Goal: Task Accomplishment & Management: Manage account settings

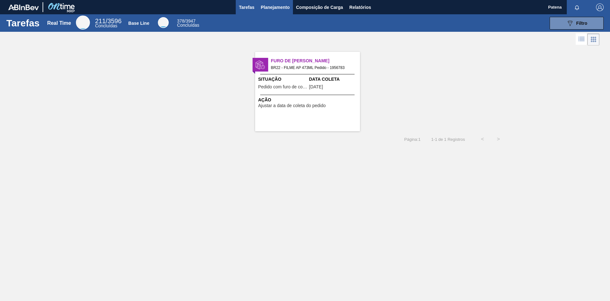
click at [269, 4] on span "Planejamento" at bounding box center [275, 7] width 29 height 8
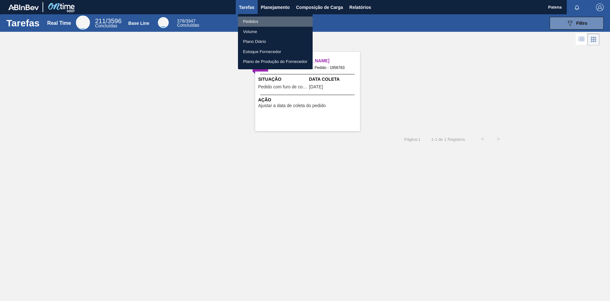
click at [267, 18] on li "Pedidos" at bounding box center [275, 22] width 75 height 10
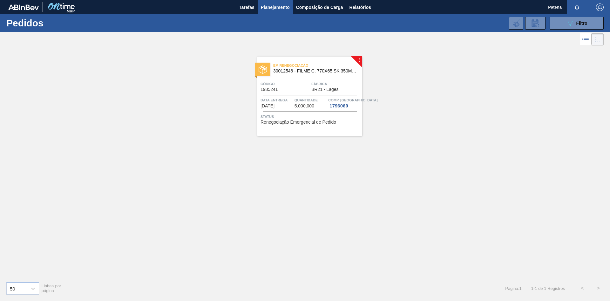
click at [290, 96] on div "Em renegociação 30012546 - FILME C. 770X65 SK 350ML C12 429 Código 1985241 Fábr…" at bounding box center [310, 96] width 105 height 79
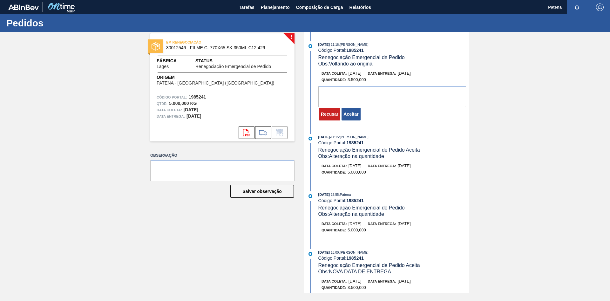
click at [357, 118] on button "Aceitar" at bounding box center [351, 114] width 19 height 13
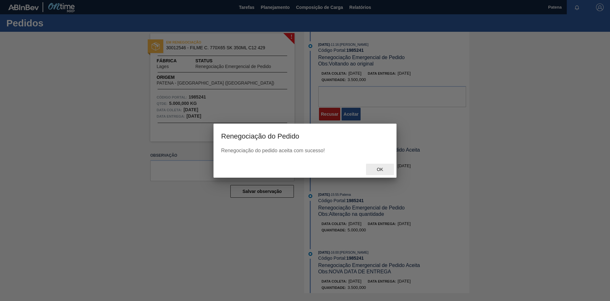
click at [381, 171] on span "Ok" at bounding box center [380, 169] width 17 height 5
